Goal: Feedback & Contribution: Submit feedback/report problem

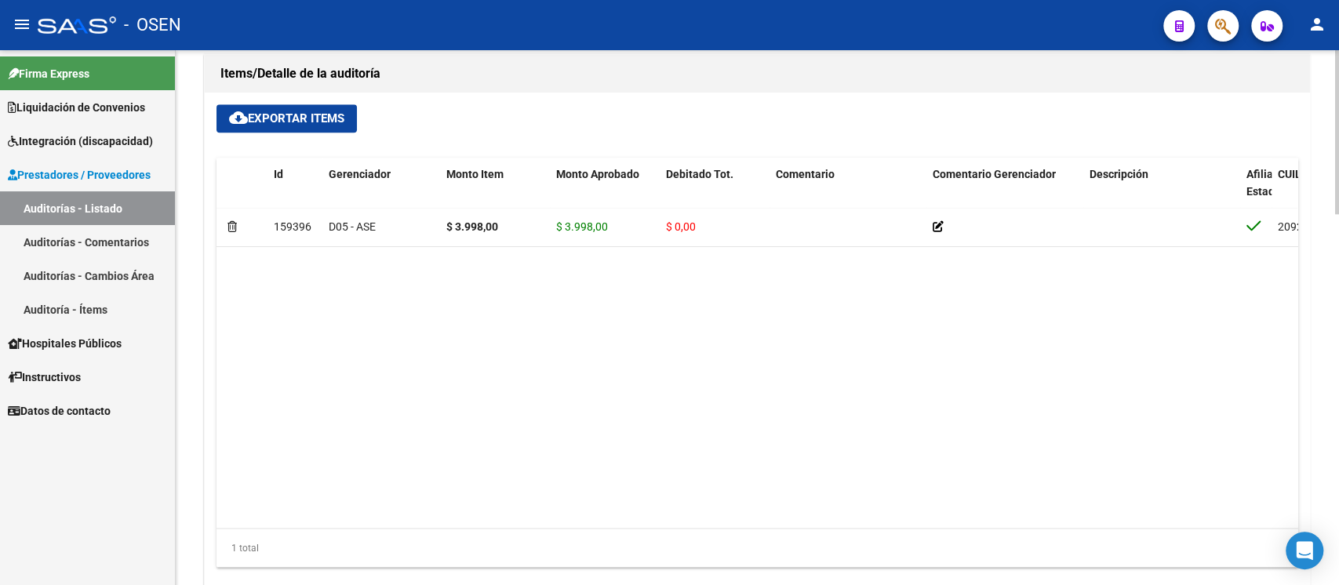
scroll to position [1129, 0]
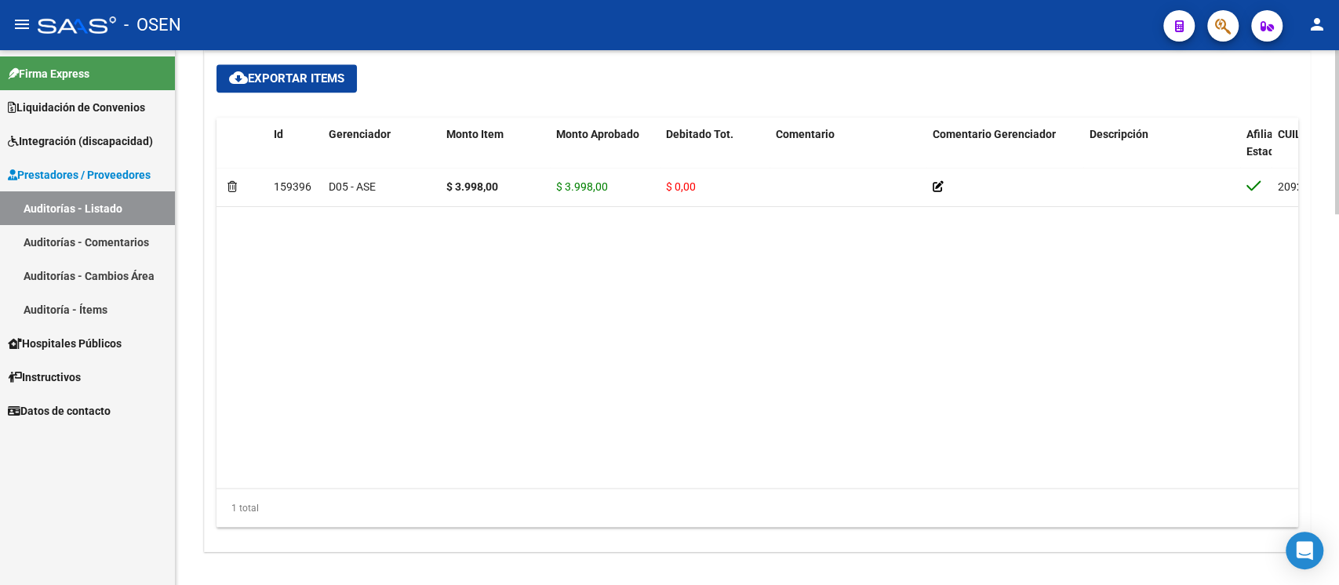
click at [1131, 333] on datatable-body "159396 D05 - ASE $ 3.998,00 $ 3.998,00 $ 0,00 20920378499 92037849 [PERSON_NAME…" at bounding box center [756, 328] width 1081 height 320
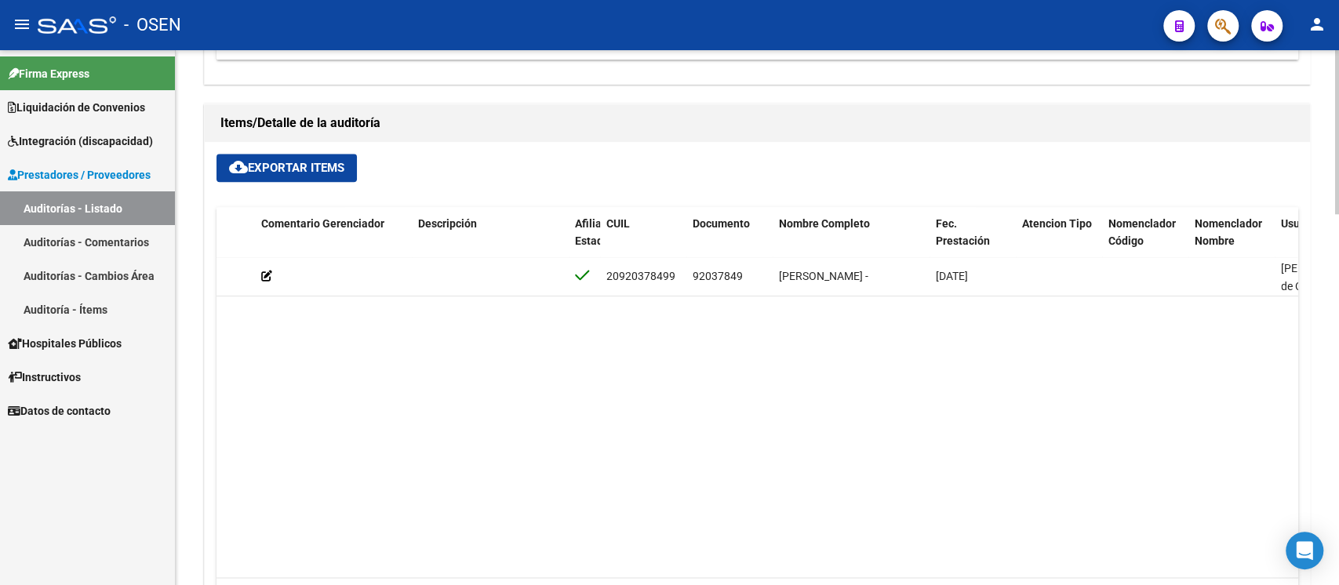
scroll to position [0, 674]
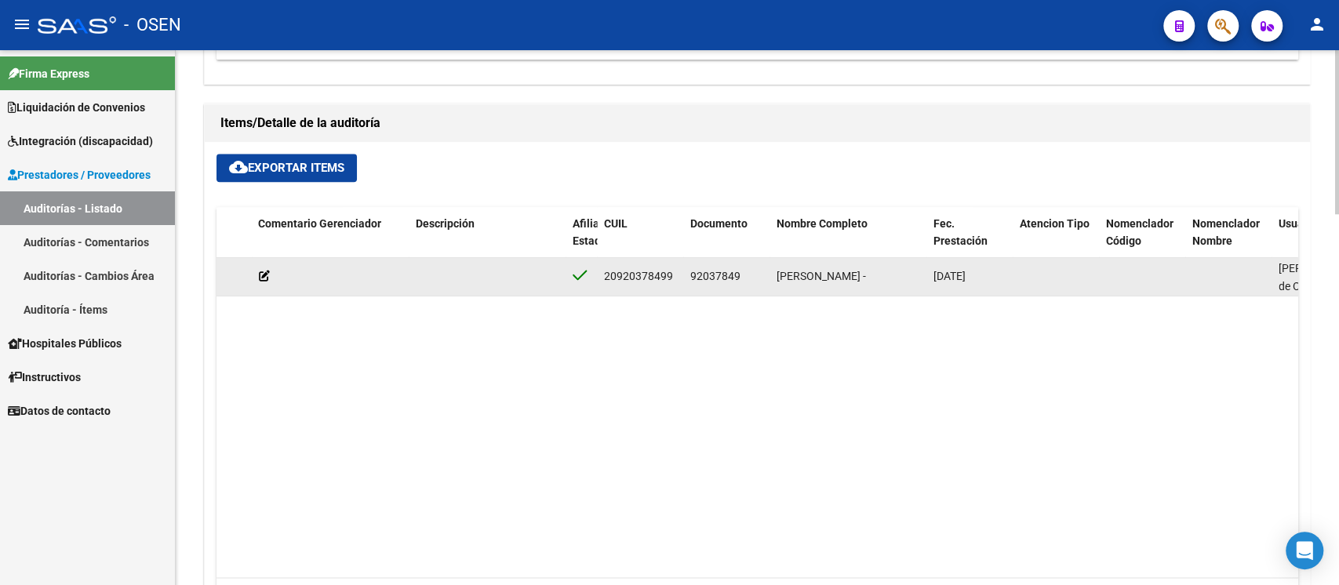
click at [725, 277] on span "92037849" at bounding box center [715, 276] width 50 height 13
copy span "92037849"
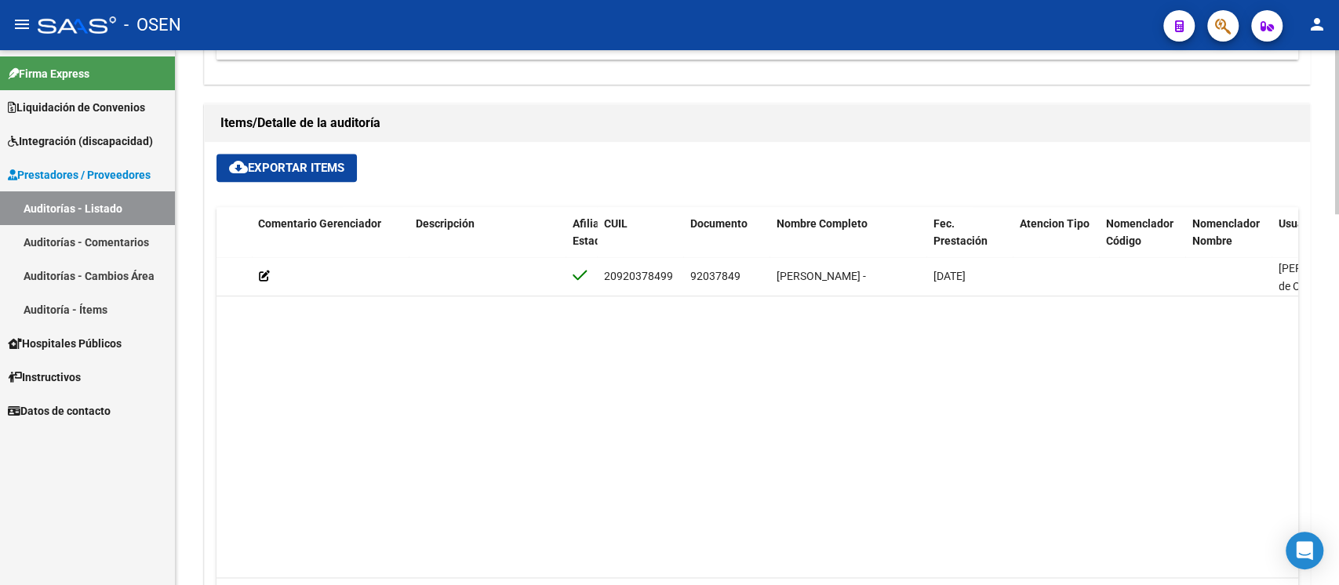
click at [1113, 393] on datatable-body "159396 D05 - ASE $ 3.998,00 $ 3.998,00 $ 0,00 20920378499 92037849 [PERSON_NAME…" at bounding box center [756, 417] width 1081 height 320
click at [714, 158] on div "cloud_download Exportar Items Id Gerenciador Monto Item Monto Aprobado Debitado…" at bounding box center [757, 391] width 1105 height 499
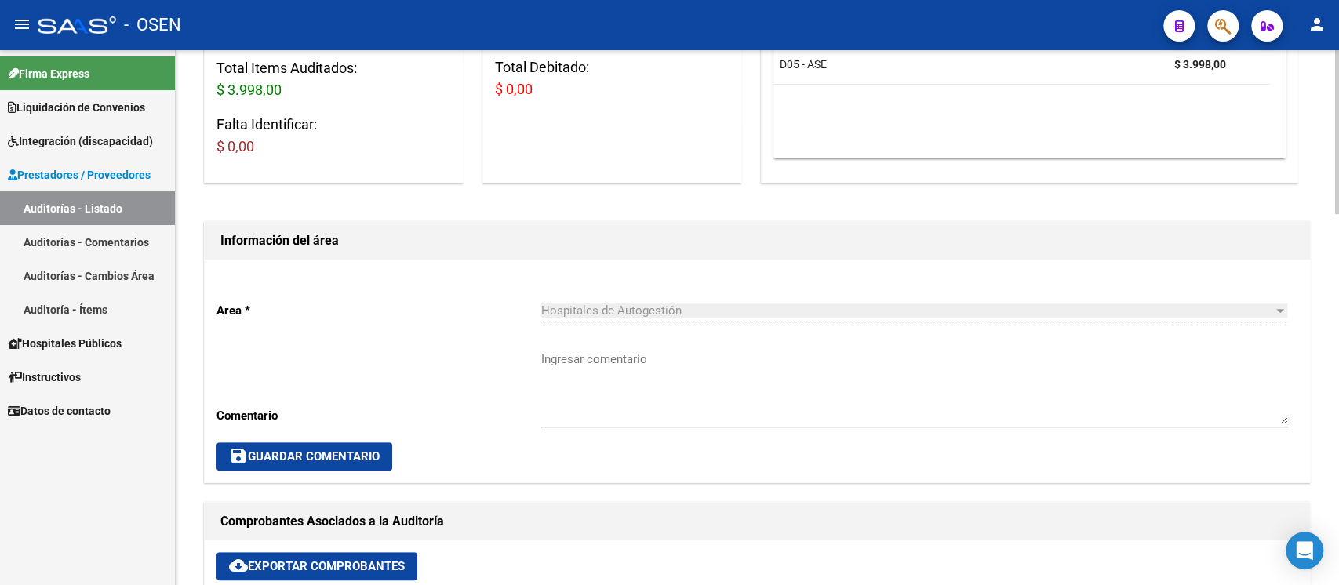
scroll to position [0, 0]
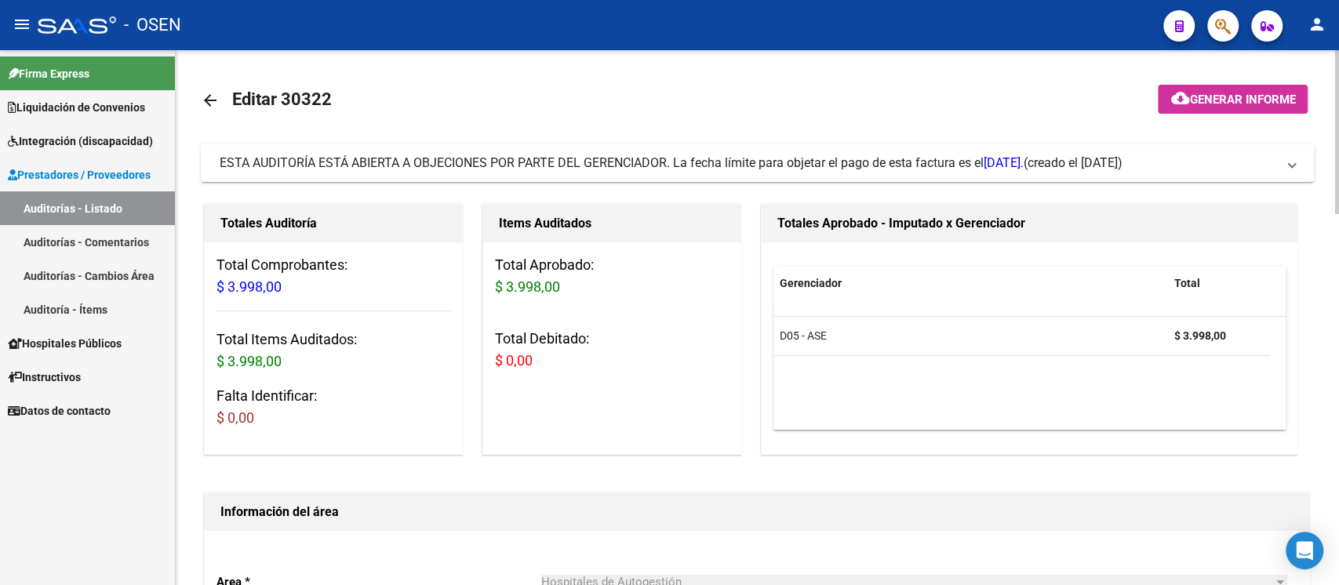
click at [714, 158] on span "ESTA AUDITORÍA ESTÁ ABIERTA A OBJECIONES POR PARTE DEL GERENCIADOR. La fecha lí…" at bounding box center [622, 162] width 804 height 15
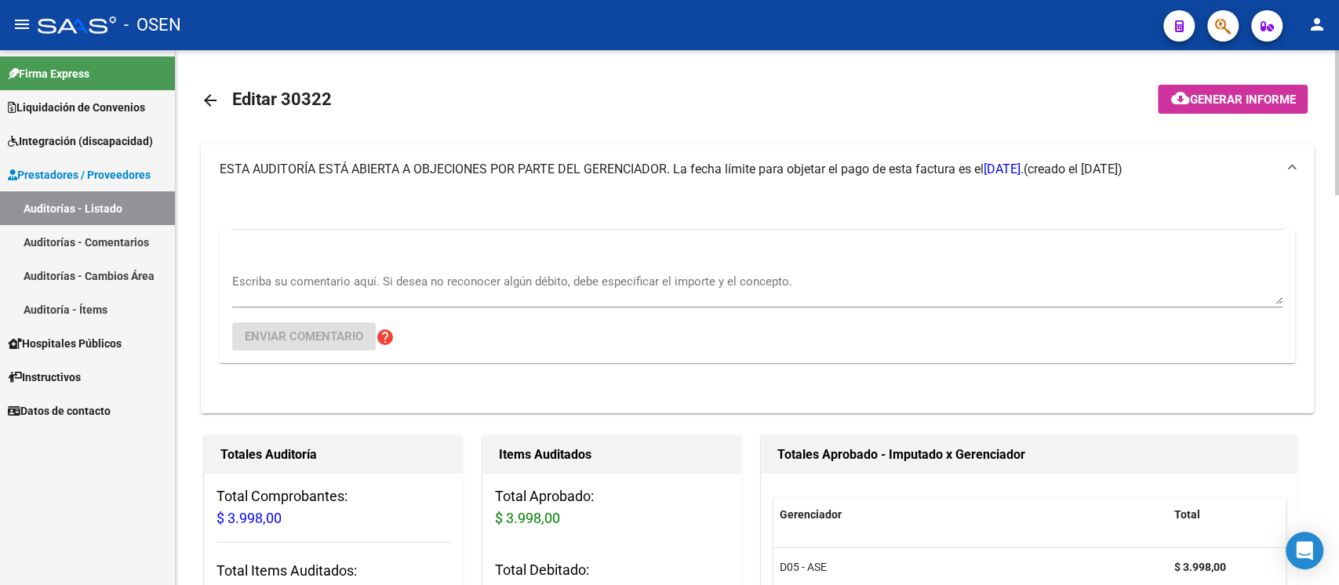
click at [612, 294] on textarea "Escriba su comentario aquí. Si desea no reconocer algún débito, debe especifica…" at bounding box center [757, 288] width 1050 height 31
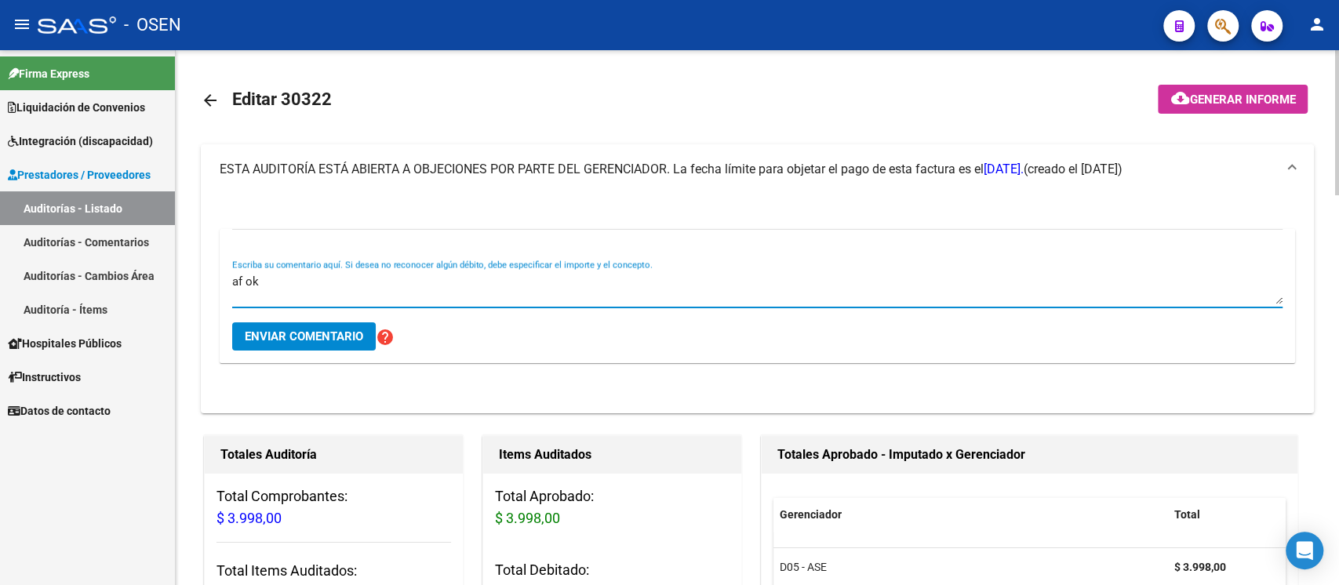
type textarea "af ok"
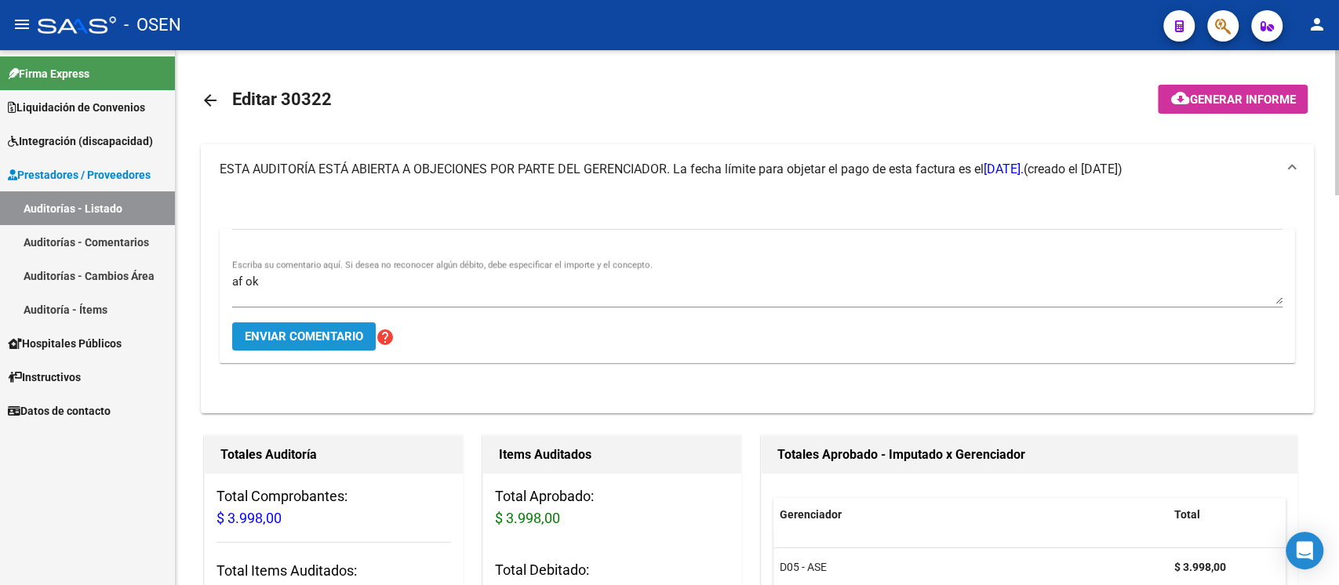
click at [293, 334] on span "Enviar comentario" at bounding box center [304, 336] width 118 height 14
